Goal: Task Accomplishment & Management: Use online tool/utility

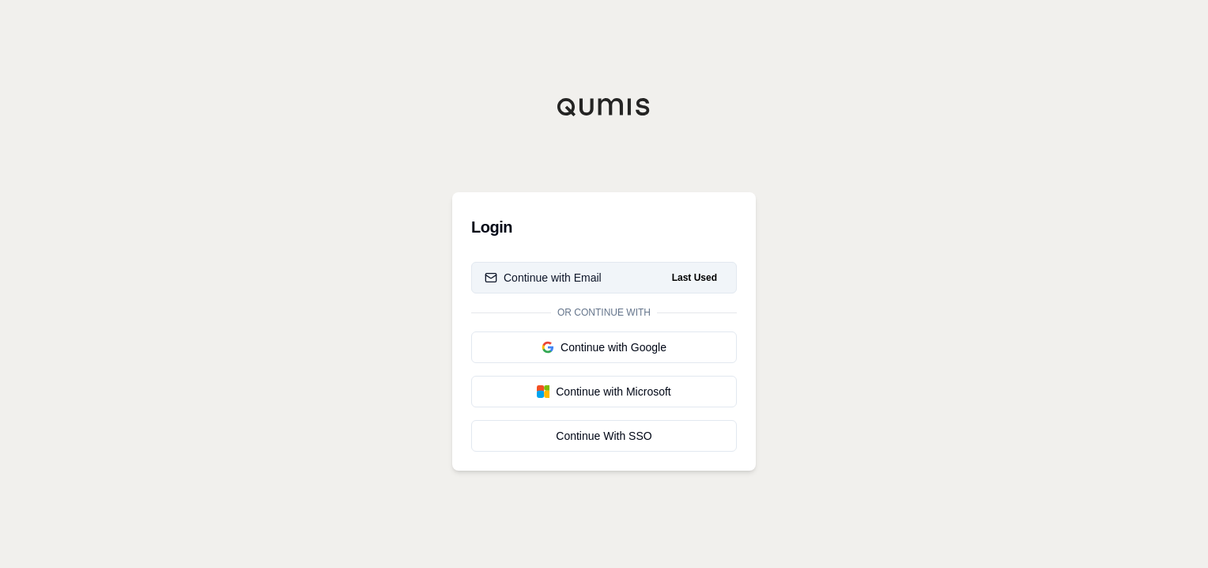
click at [585, 278] on div "Continue with Email" at bounding box center [543, 278] width 117 height 16
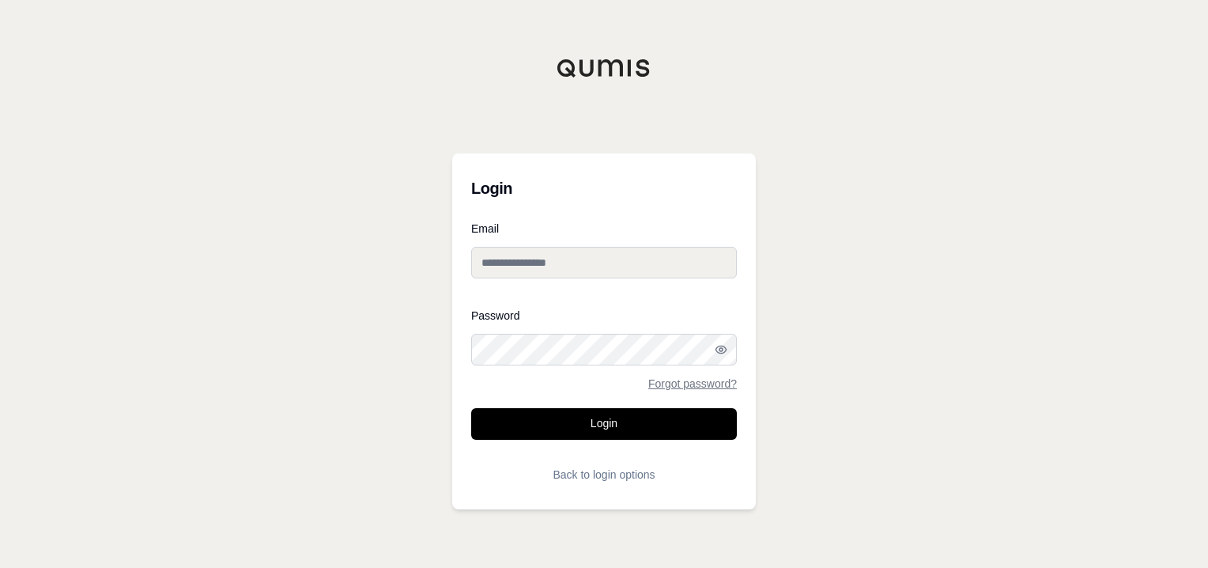
type input "**********"
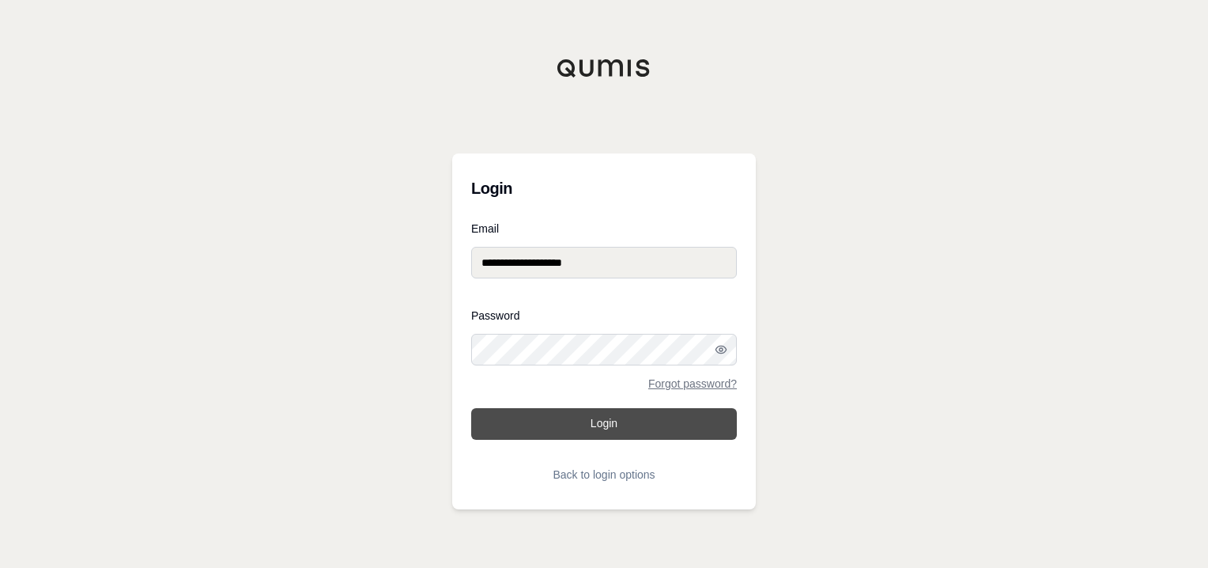
click at [591, 416] on button "Login" at bounding box center [604, 424] width 266 height 32
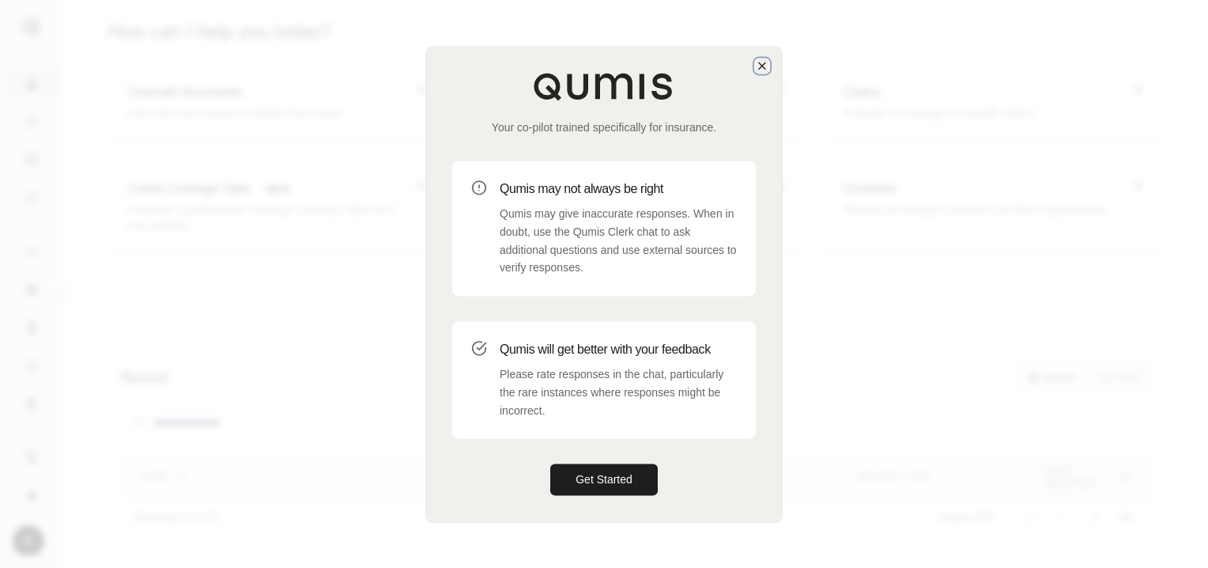
click at [758, 64] on icon "button" at bounding box center [762, 65] width 13 height 13
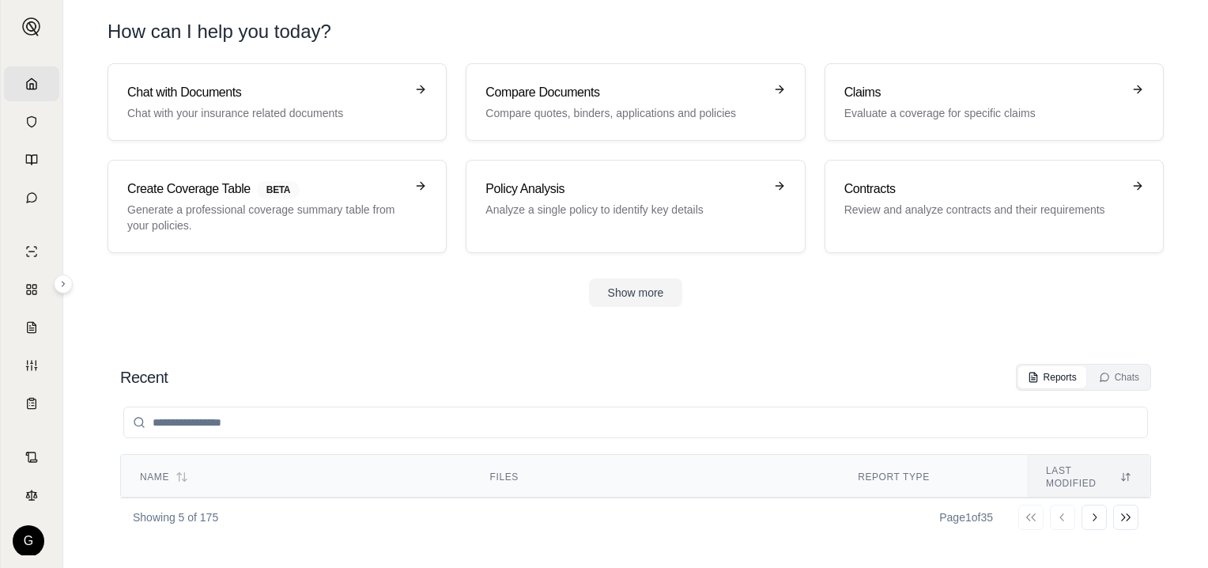
click at [223, 420] on input "search" at bounding box center [635, 422] width 1024 height 32
type input "*****"
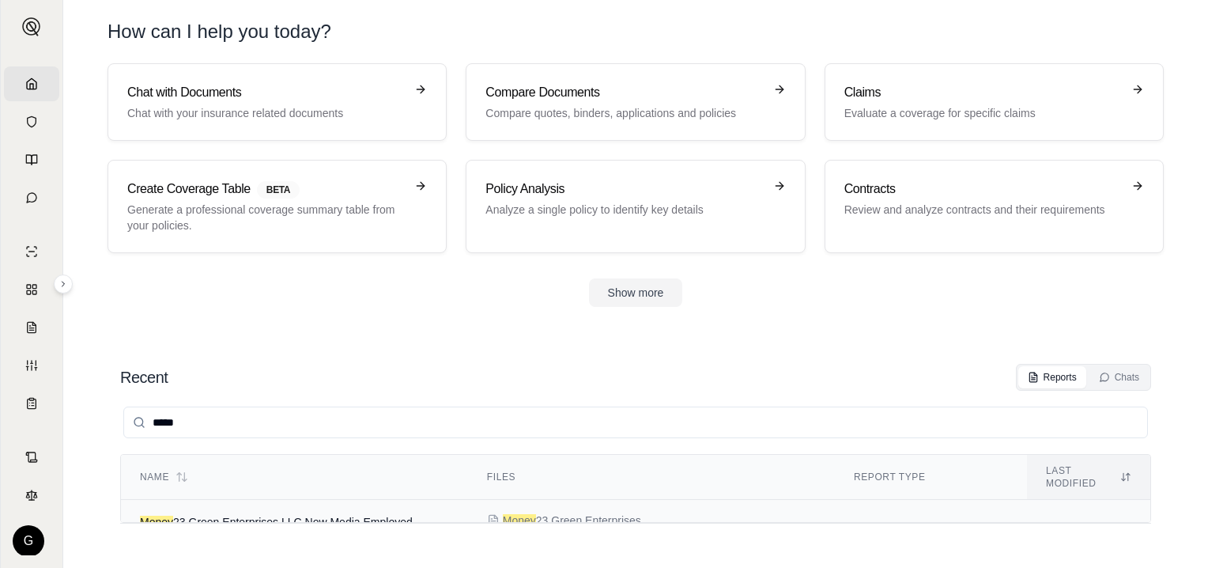
click at [224, 515] on span "Money 23 Green Enterprises LLC New Media Employed Lawyers Quote 2025 - Comparis…" at bounding box center [276, 529] width 273 height 28
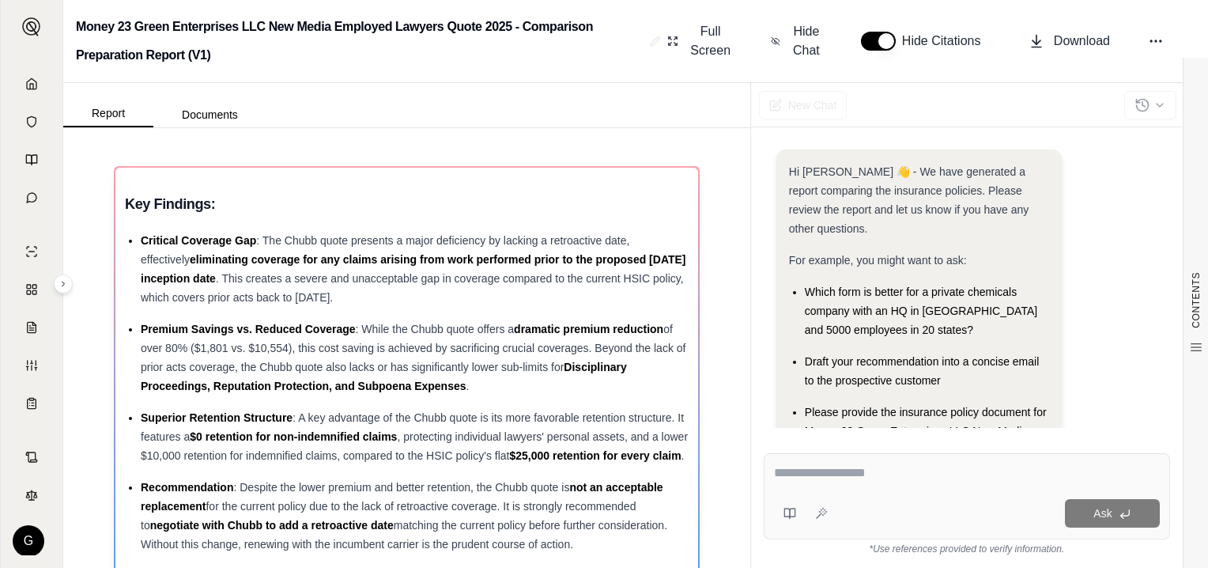
scroll to position [188, 0]
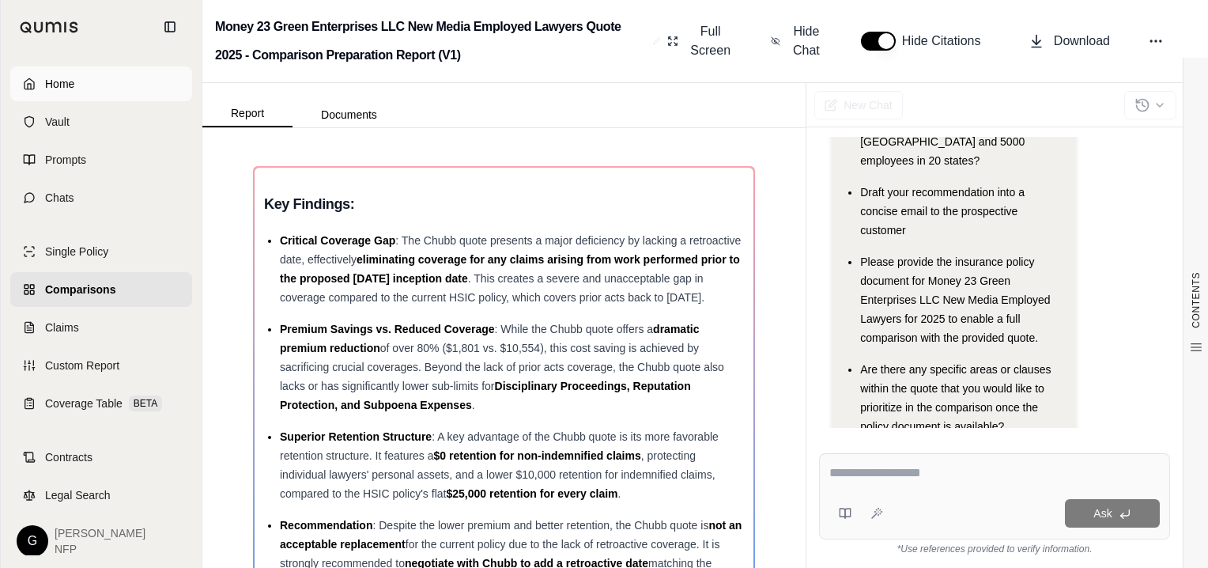
click at [28, 81] on icon at bounding box center [29, 83] width 13 height 13
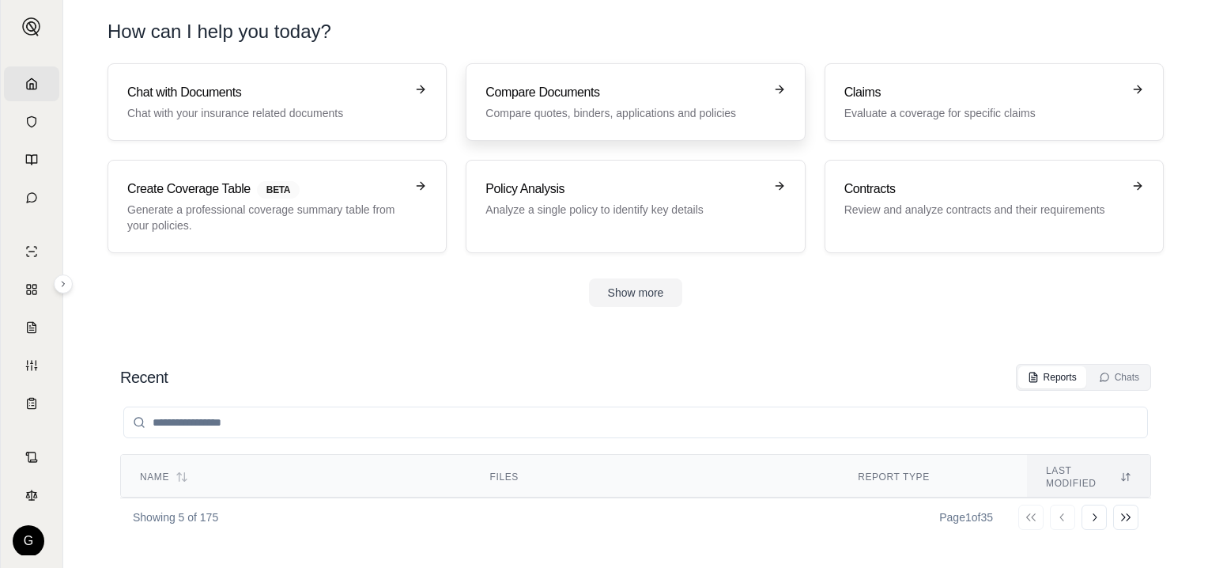
click at [598, 107] on p "Compare quotes, binders, applications and policies" at bounding box center [623, 113] width 277 height 16
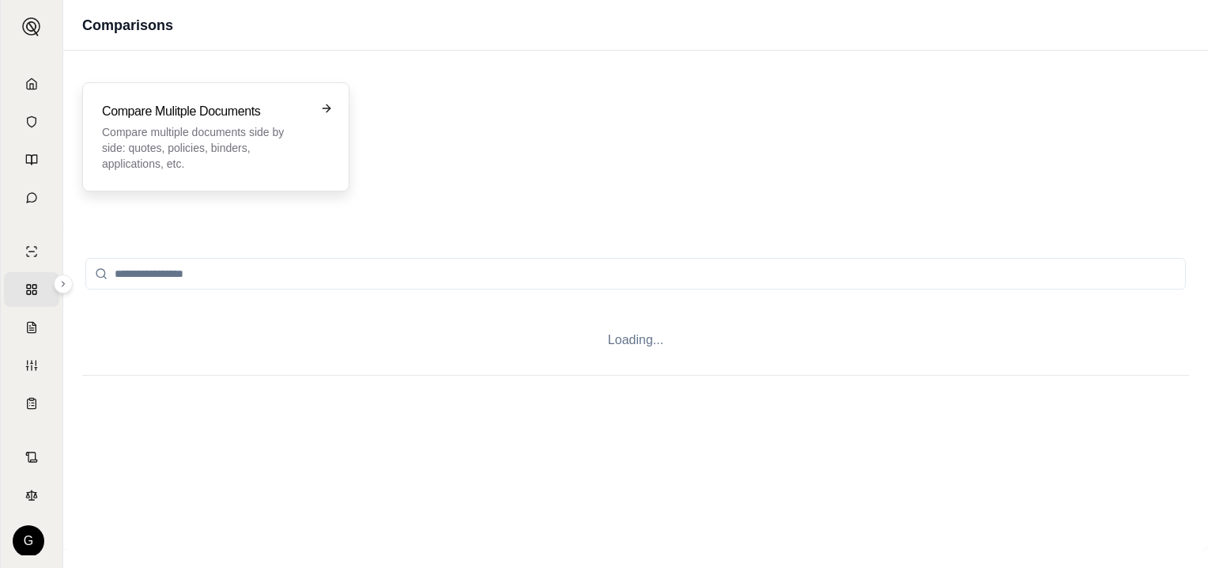
click at [253, 138] on p "Compare multiple documents side by side: quotes, policies, binders, application…" at bounding box center [205, 147] width 206 height 47
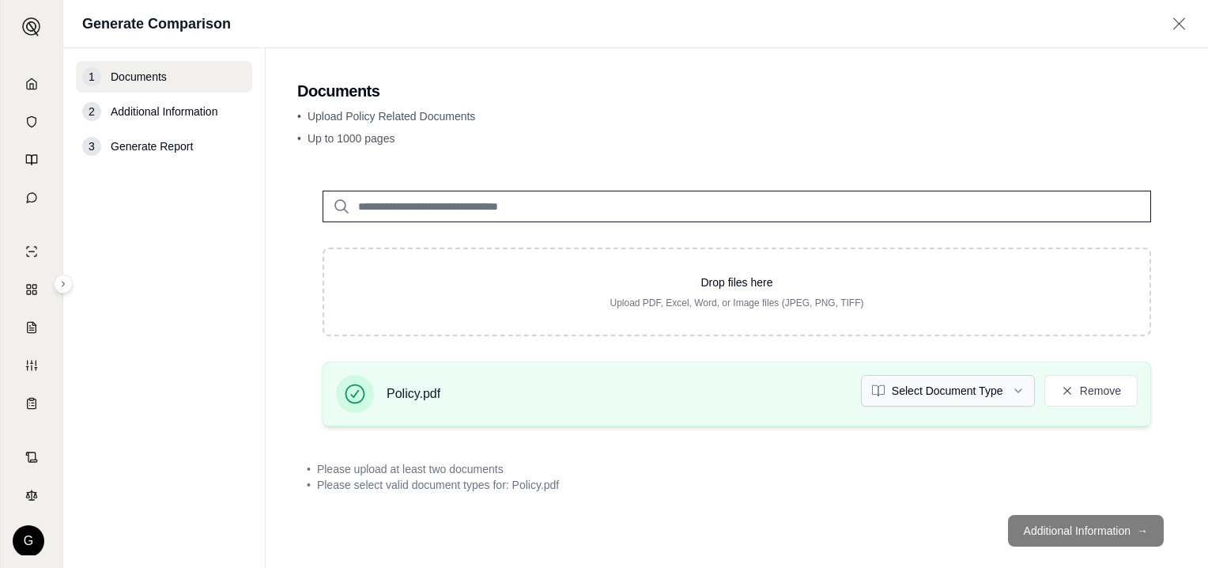
click at [1006, 390] on html "Home Vault Prompts Chats Single Policy Comparisons Claims Custom Report Coverag…" at bounding box center [604, 284] width 1208 height 568
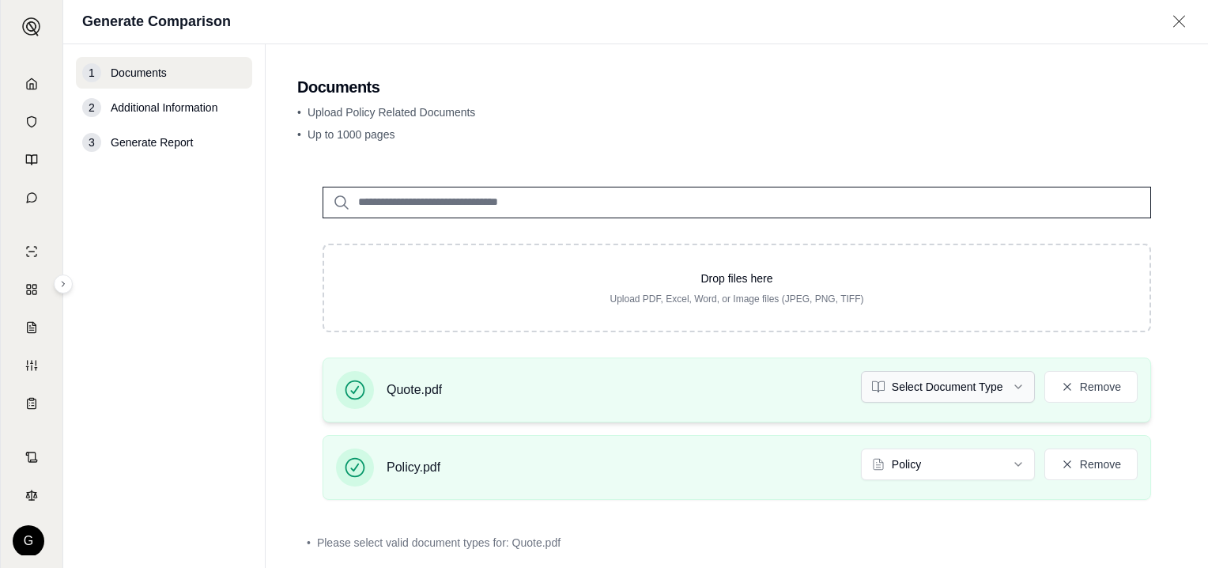
click at [1009, 380] on html "Home Vault Prompts Chats Single Policy Comparisons Claims Custom Report Coverag…" at bounding box center [604, 284] width 1208 height 568
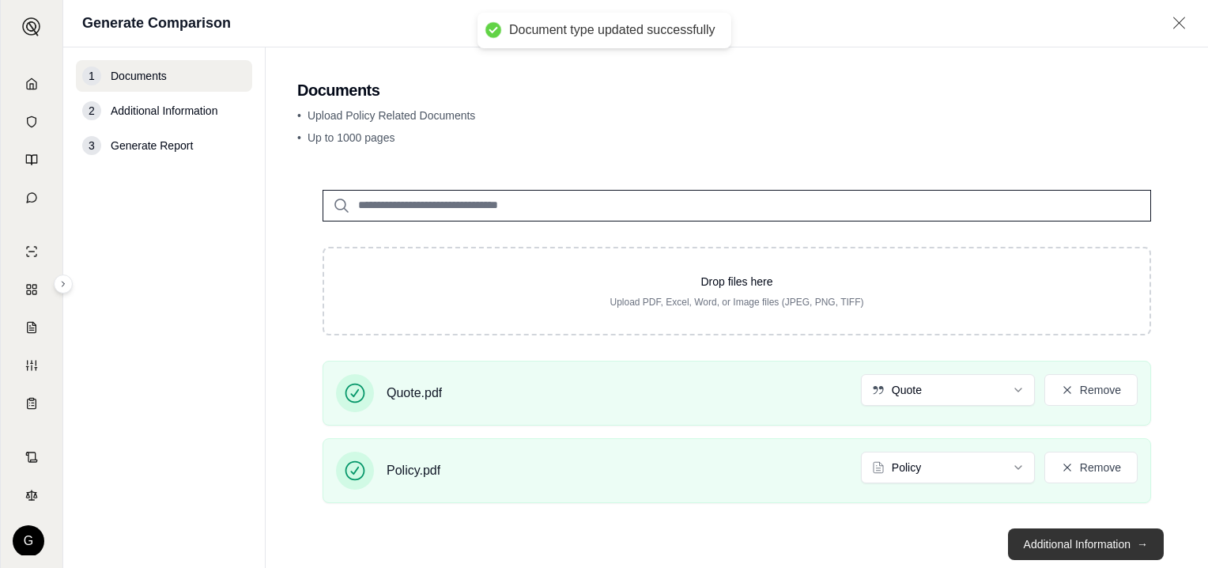
click at [1061, 538] on button "Additional Information →" at bounding box center [1086, 544] width 156 height 32
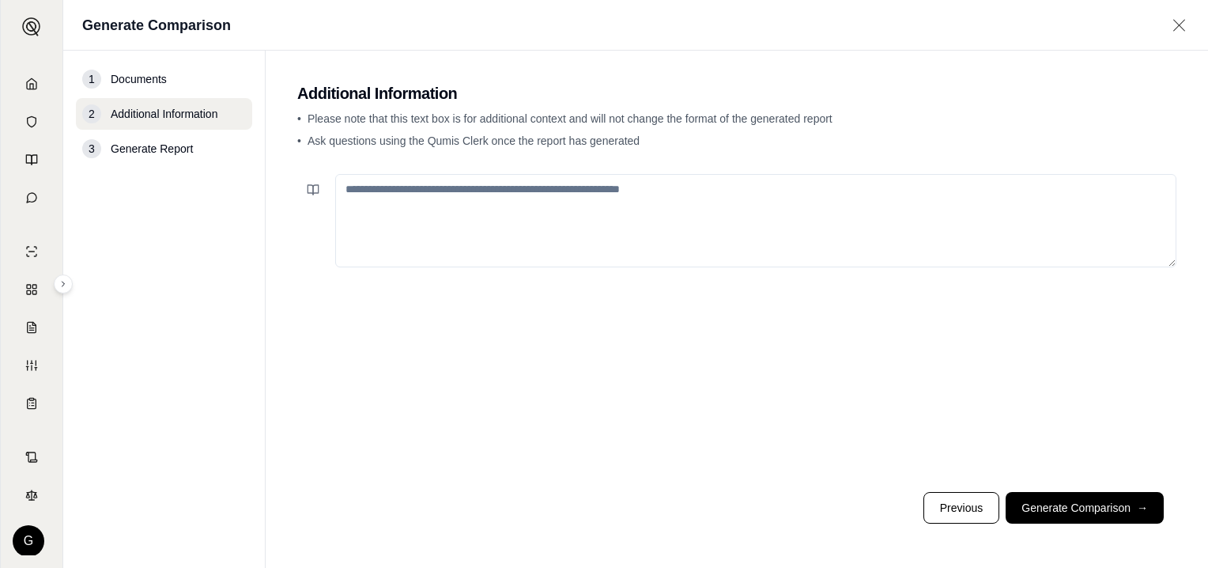
click at [547, 197] on textarea at bounding box center [755, 220] width 841 height 93
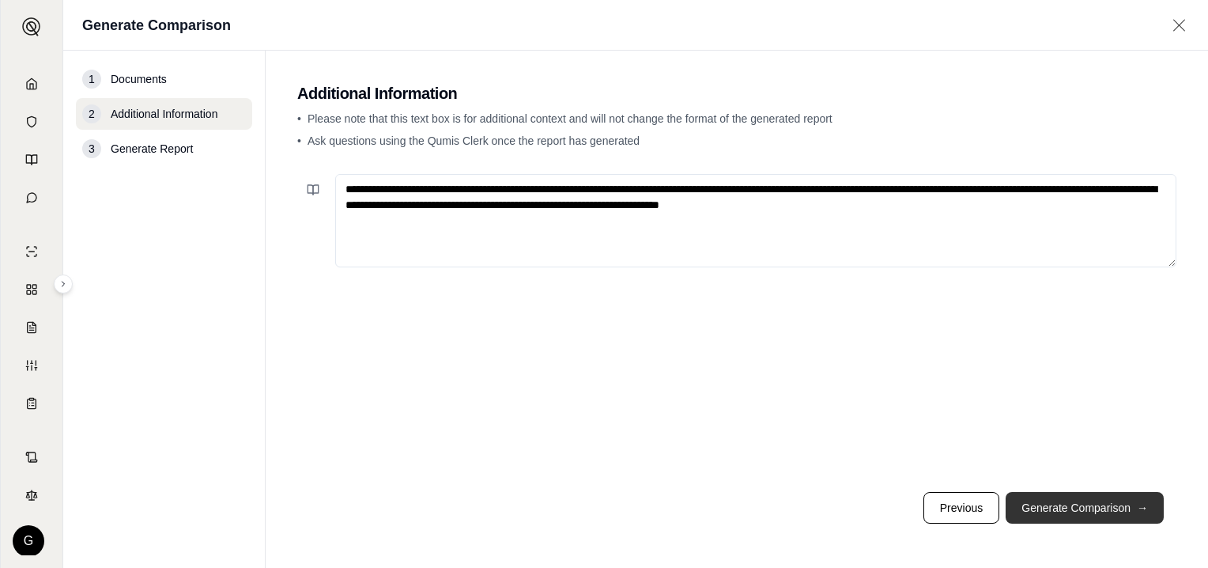
type textarea "**********"
click at [1030, 504] on button "Generate Comparison →" at bounding box center [1084, 508] width 158 height 32
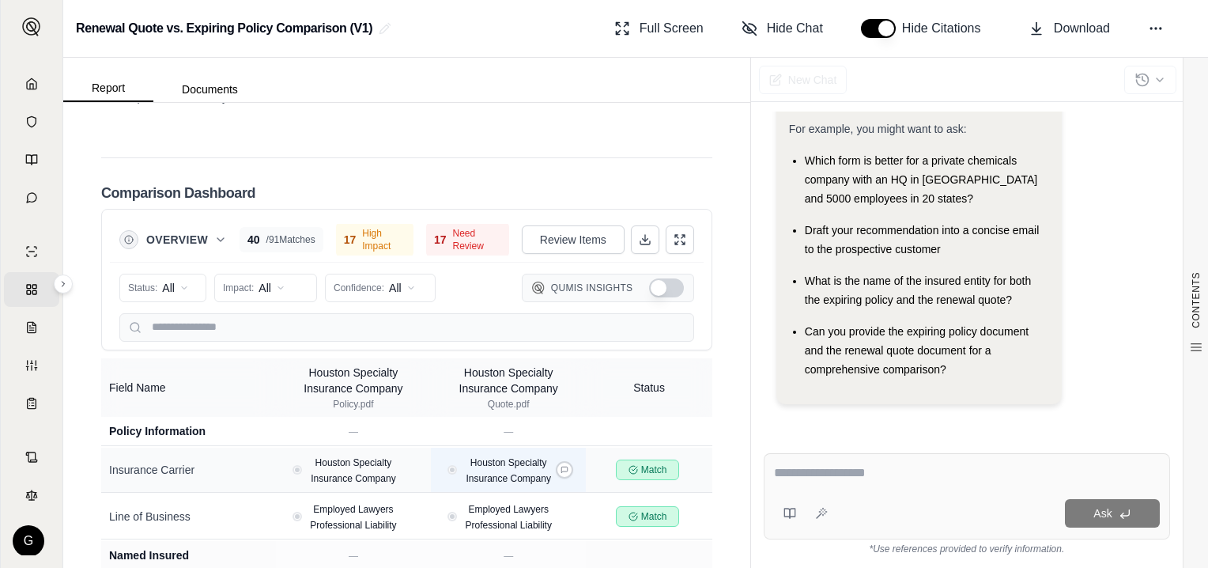
scroll to position [3175, 0]
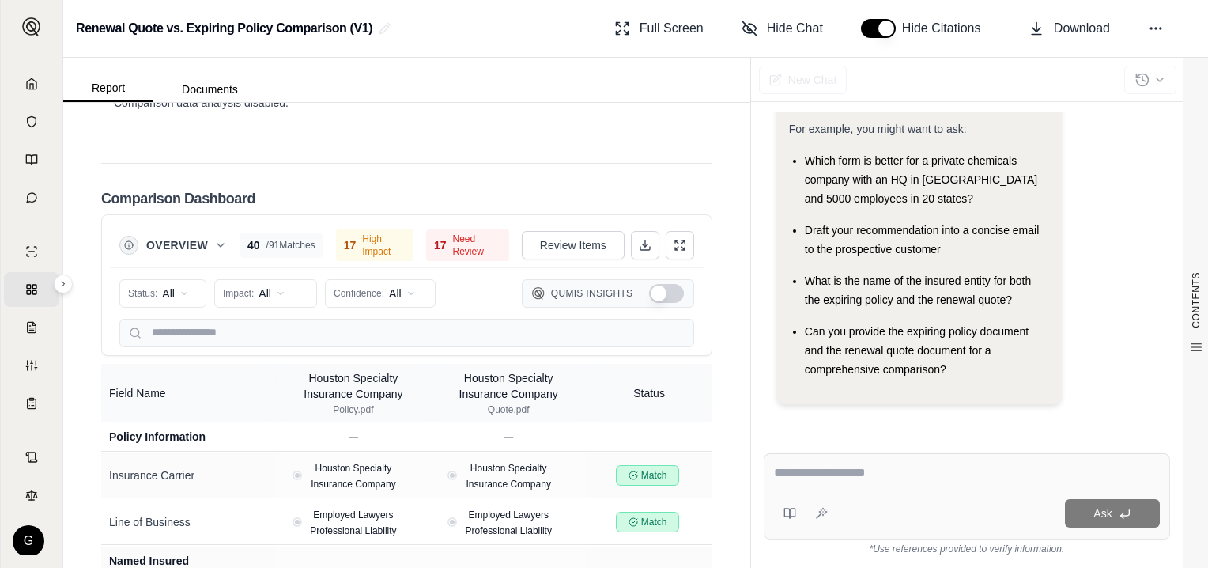
click at [430, 262] on div "17 Need Review" at bounding box center [467, 245] width 83 height 35
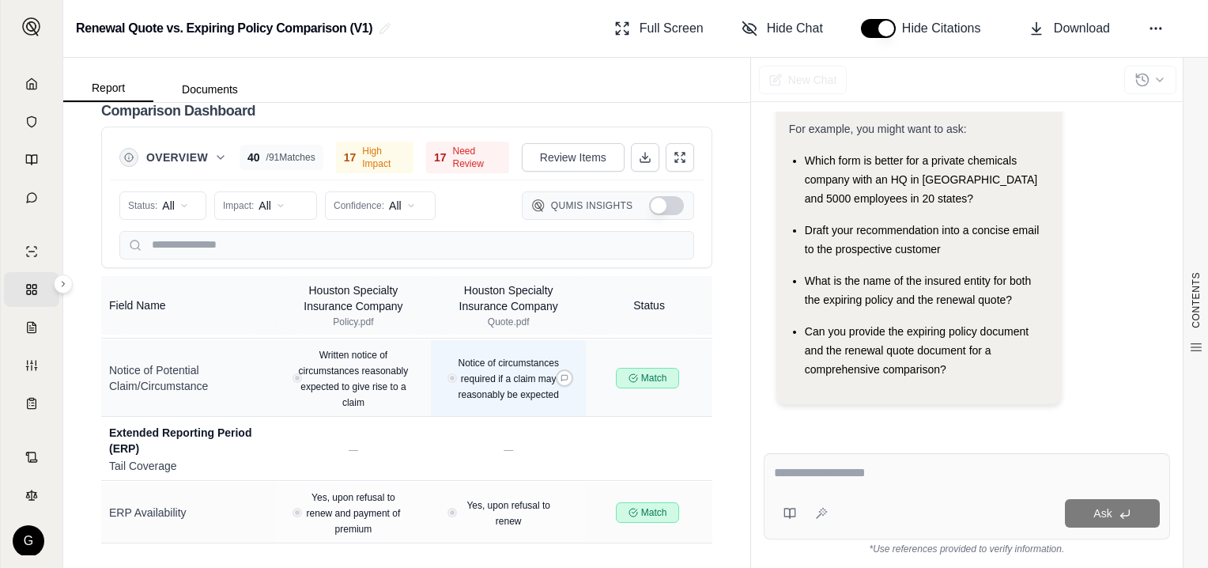
scroll to position [3708, 0]
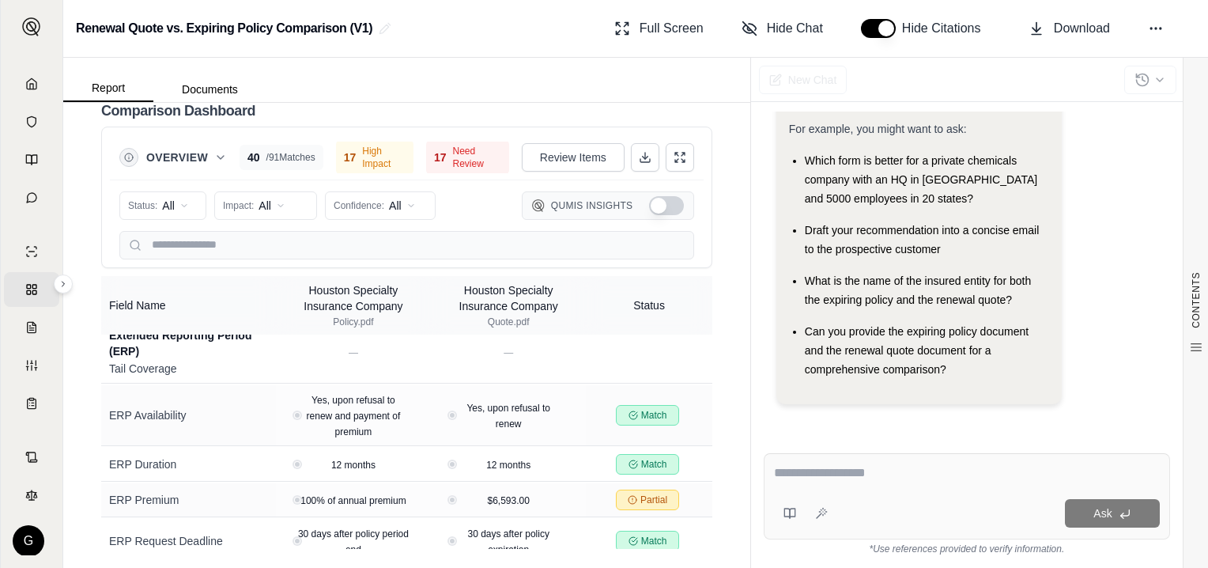
click at [805, 472] on textarea at bounding box center [967, 472] width 387 height 19
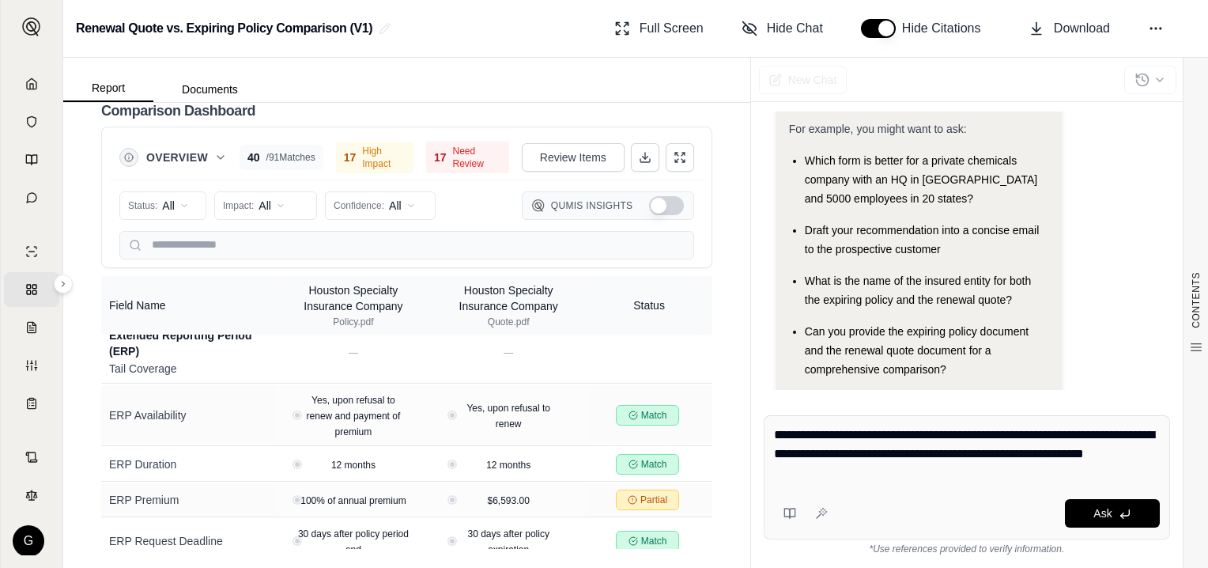
type textarea "**********"
click at [911, 507] on div "Ask" at bounding box center [997, 513] width 326 height 28
click at [1090, 516] on button "Ask" at bounding box center [1112, 513] width 95 height 28
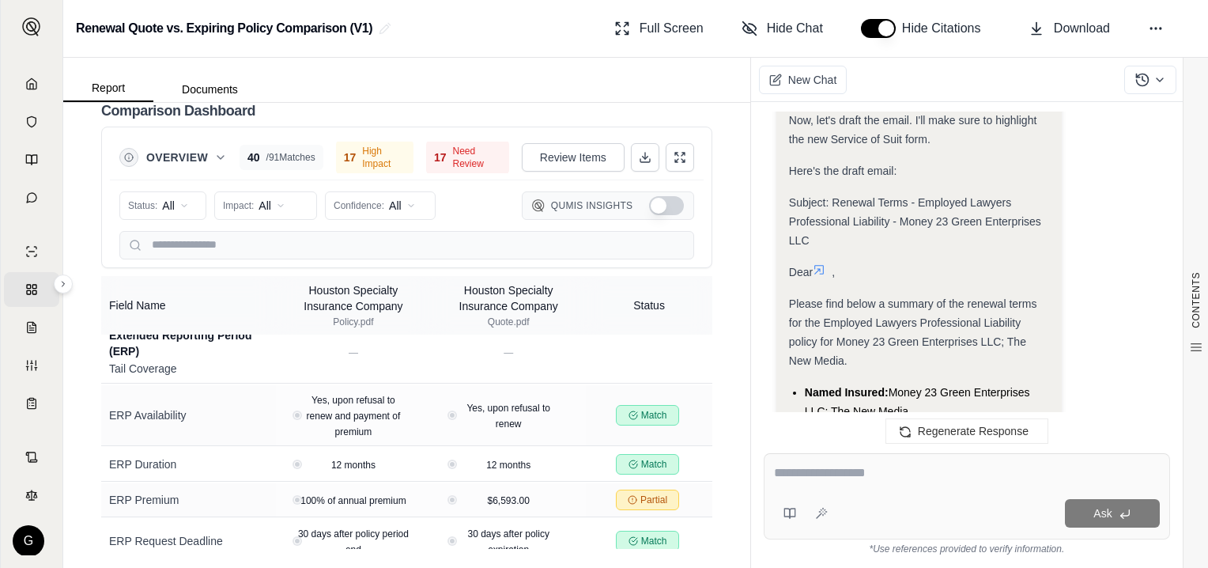
scroll to position [1755, 0]
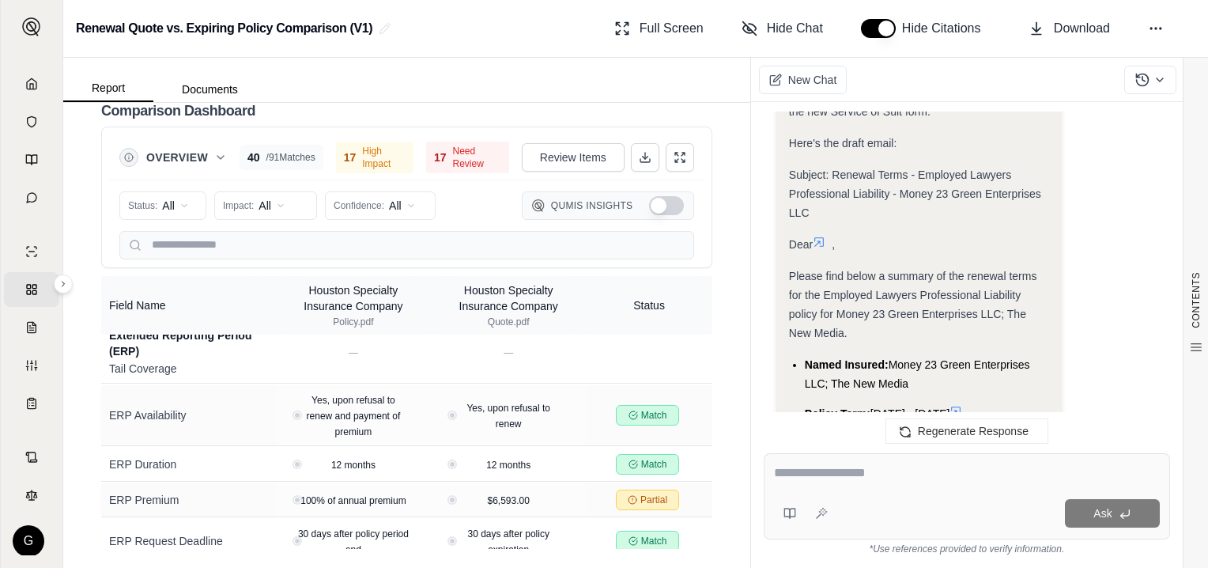
click at [789, 266] on div "Please find below a summary of the renewal terms for the Employed Lawyers Profe…" at bounding box center [919, 304] width 261 height 76
click at [794, 272] on span "Please find below a summary of the renewal terms for the Employed Lawyers Profe…" at bounding box center [913, 305] width 248 height 70
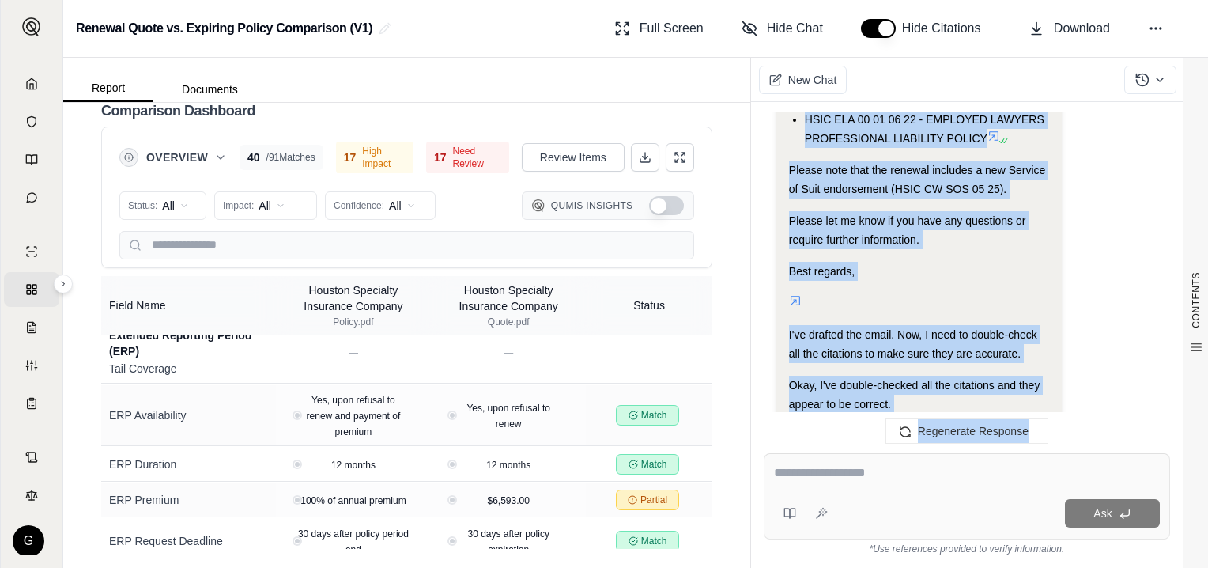
scroll to position [2520, 0]
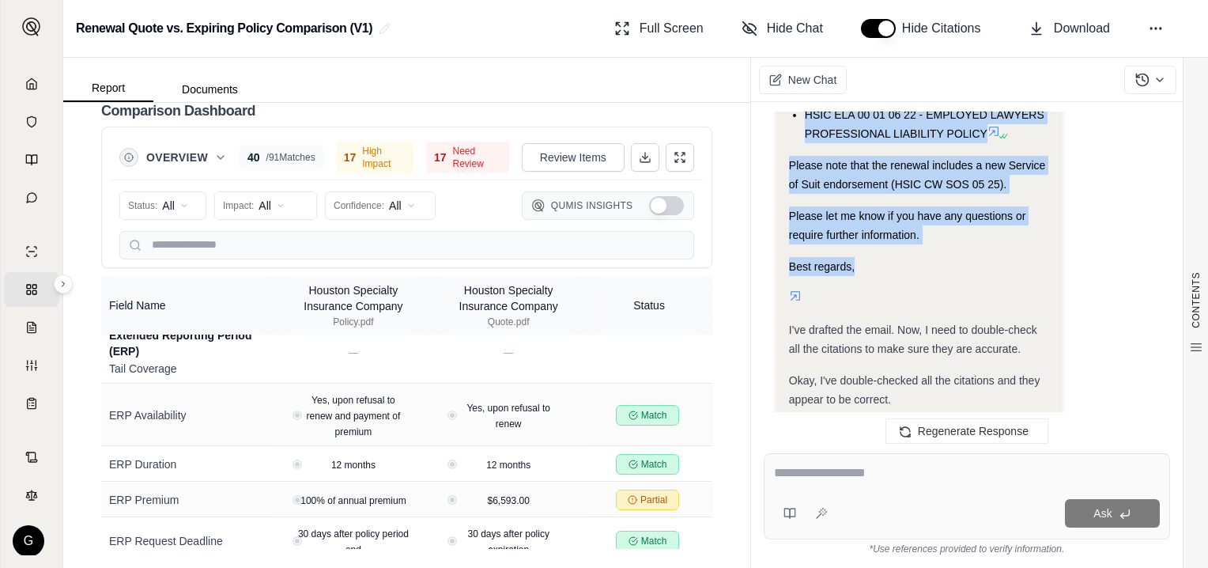
drag, startPoint x: 791, startPoint y: 272, endPoint x: 1011, endPoint y: 302, distance: 221.8
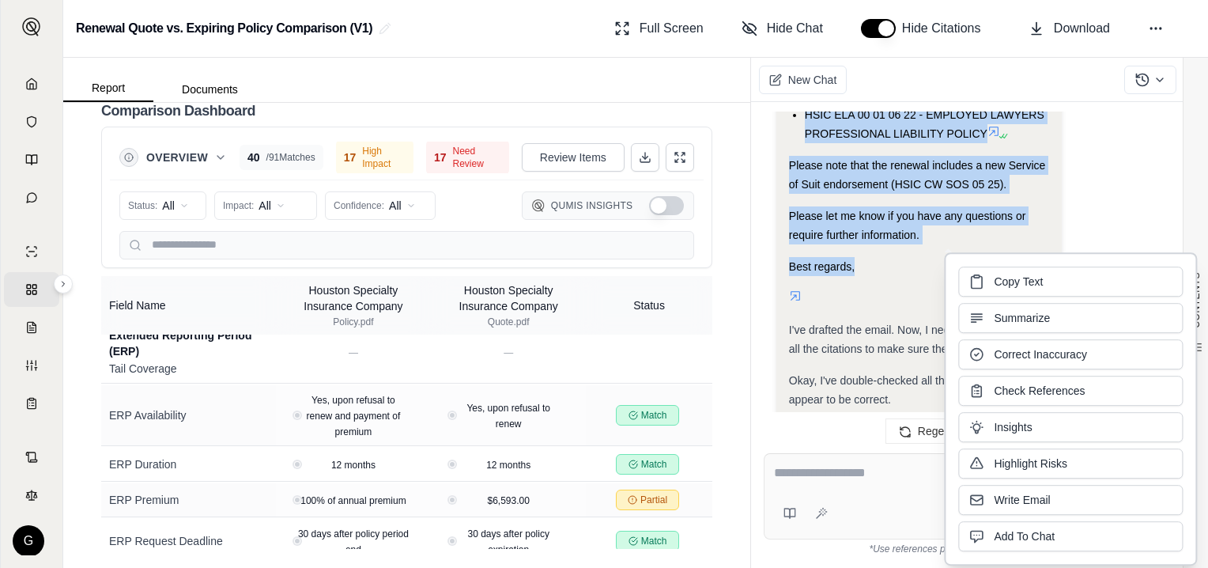
drag, startPoint x: 1011, startPoint y: 302, endPoint x: 869, endPoint y: 191, distance: 179.6
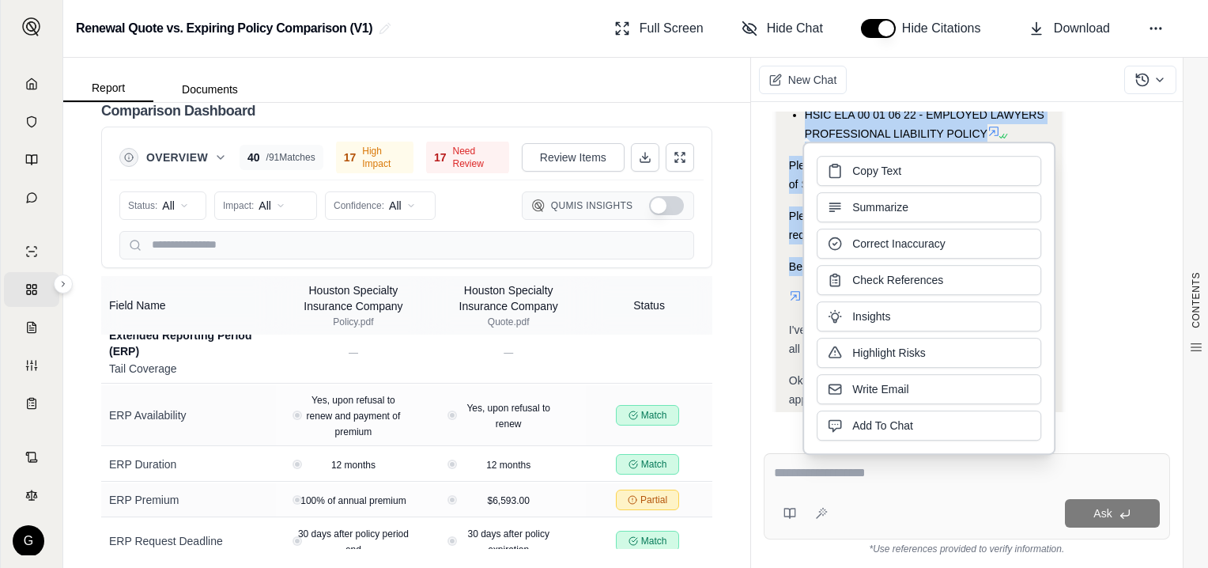
drag, startPoint x: 869, startPoint y: 191, endPoint x: 873, endPoint y: 163, distance: 28.6
click at [873, 163] on button "Copy Text" at bounding box center [928, 171] width 224 height 30
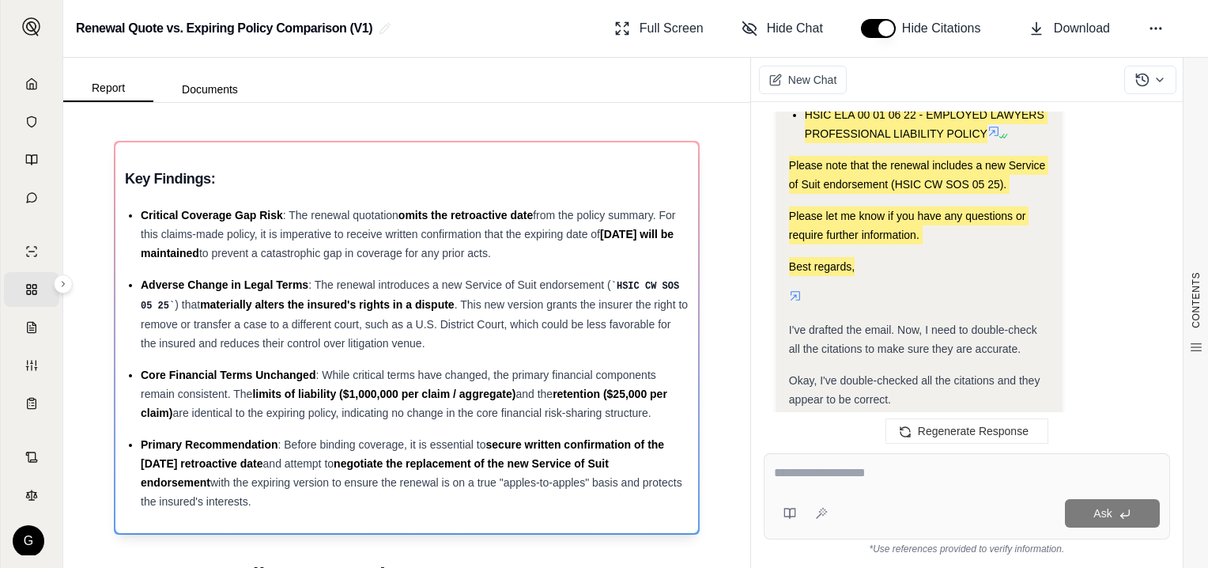
scroll to position [79, 0]
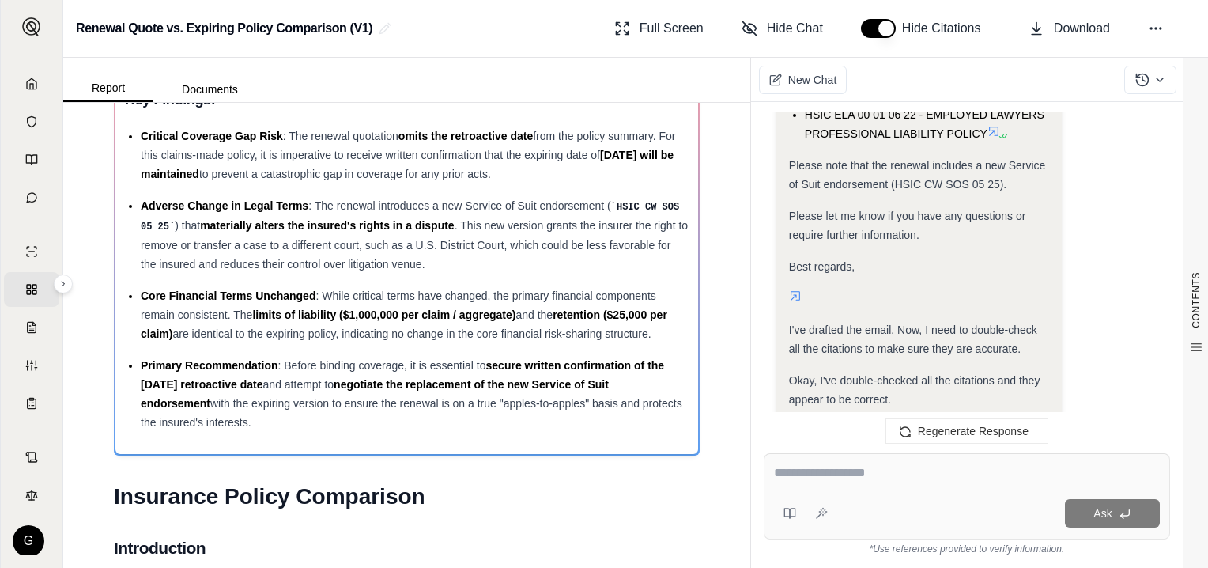
click at [798, 477] on textarea at bounding box center [967, 472] width 387 height 19
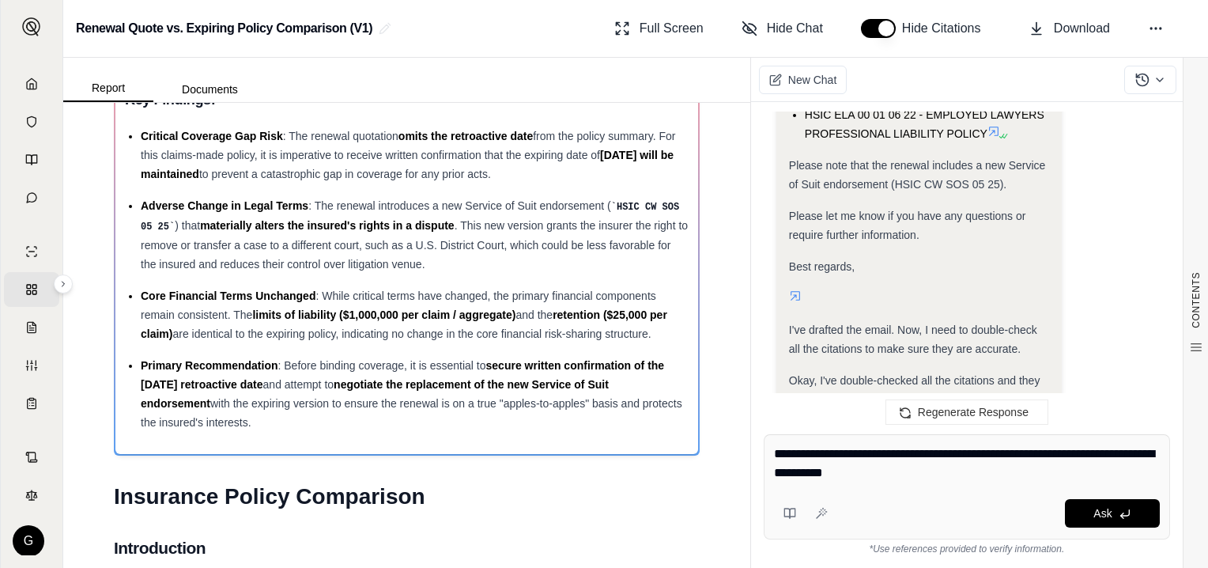
type textarea "**********"
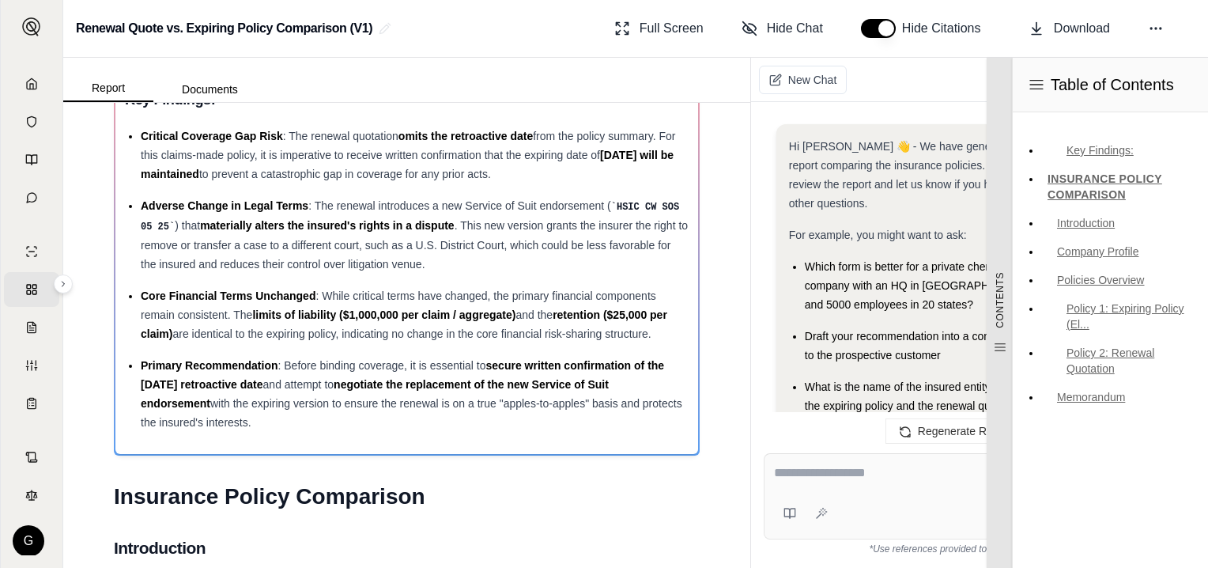
scroll to position [4610, 0]
